Goal: Information Seeking & Learning: Understand process/instructions

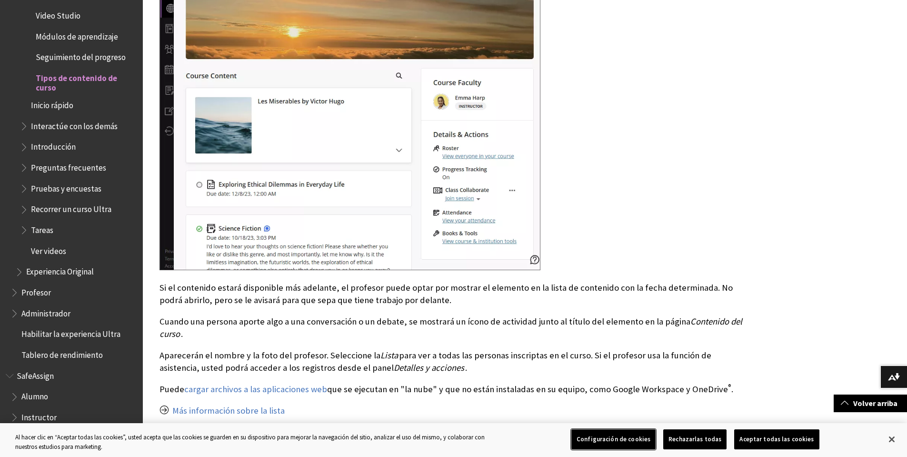
scroll to position [1101, 0]
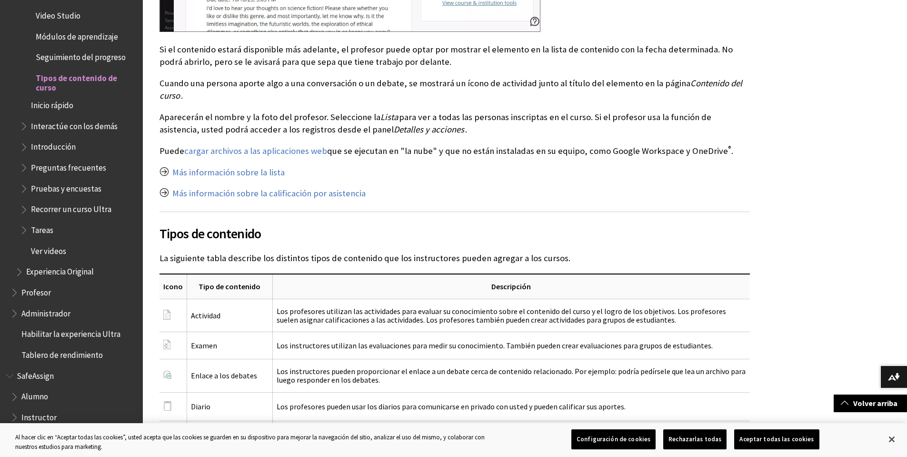
click at [32, 294] on span "Profesor" at bounding box center [36, 290] width 30 height 13
click at [17, 295] on span "Book outline for Blackboard Learn Help" at bounding box center [15, 291] width 10 height 12
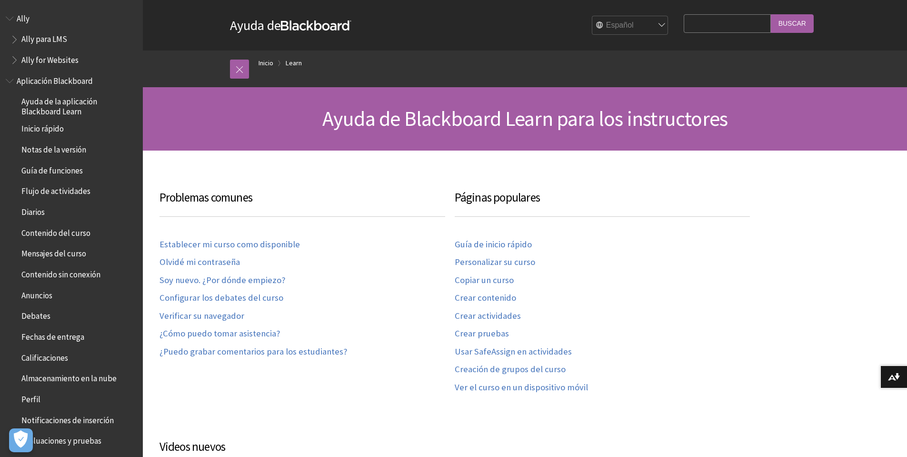
scroll to position [777, 0]
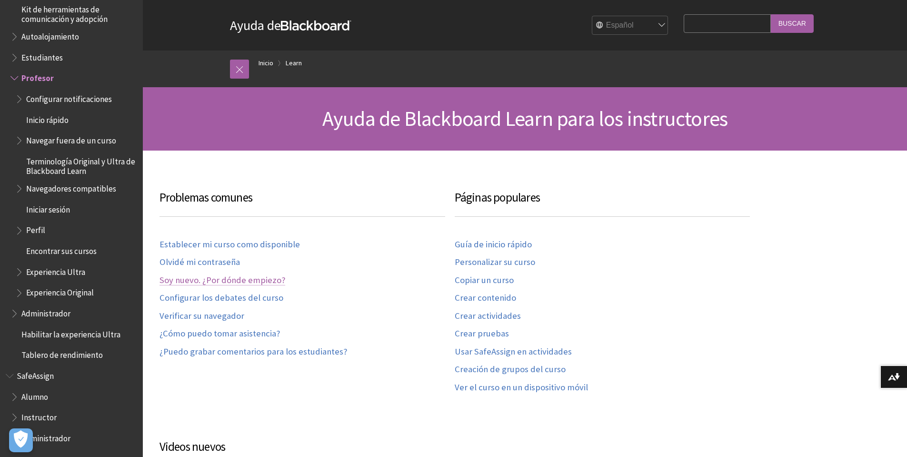
click at [267, 281] on link "Soy nuevo. ¿Por dónde empiezo?" at bounding box center [223, 280] width 126 height 11
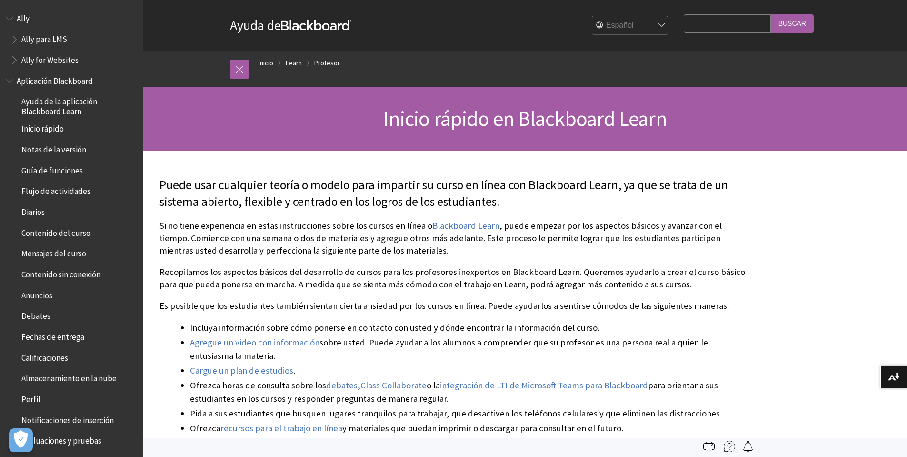
scroll to position [777, 0]
